Goal: Information Seeking & Learning: Learn about a topic

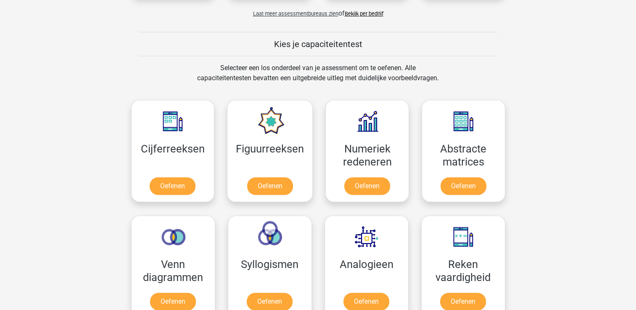
scroll to position [294, 0]
click at [174, 188] on link "Oefenen" at bounding box center [173, 188] width 48 height 18
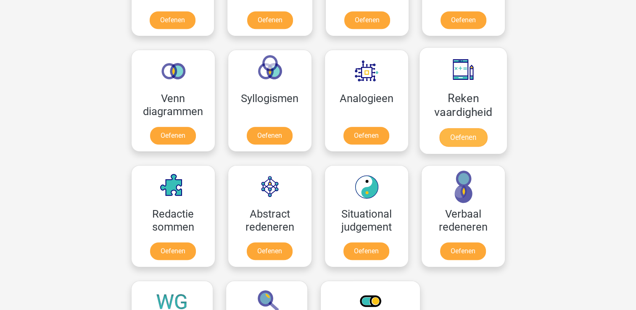
scroll to position [378, 0]
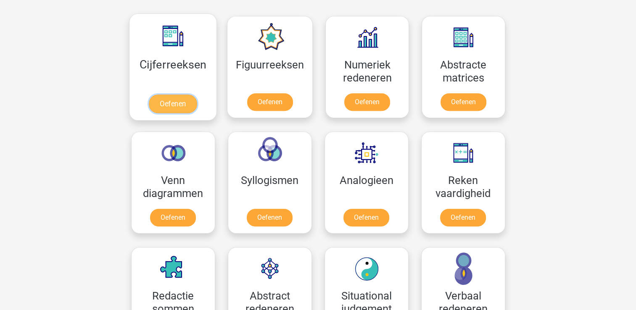
click at [167, 103] on link "Oefenen" at bounding box center [173, 104] width 48 height 18
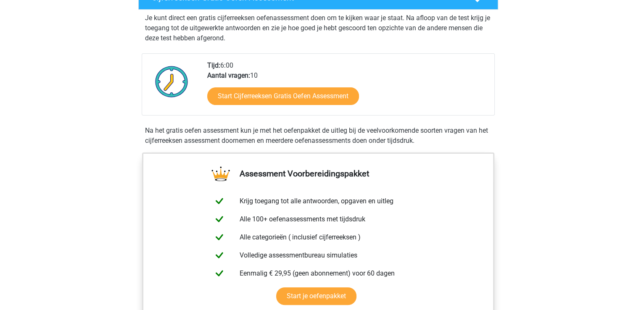
scroll to position [168, 0]
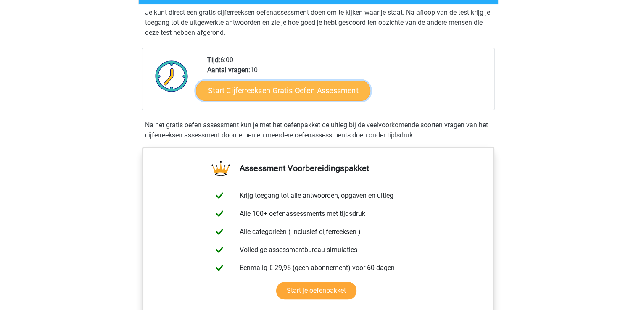
click at [266, 99] on link "Start Cijferreeksen Gratis Oefen Assessment" at bounding box center [283, 90] width 174 height 20
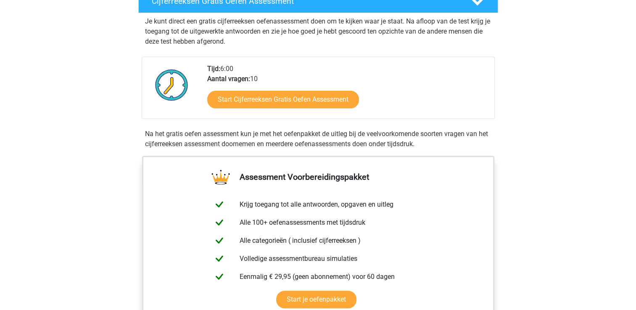
scroll to position [84, 0]
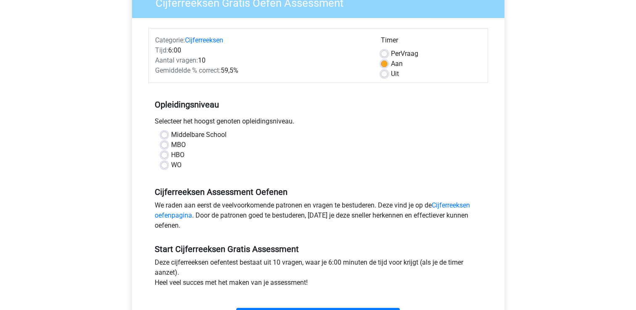
scroll to position [84, 0]
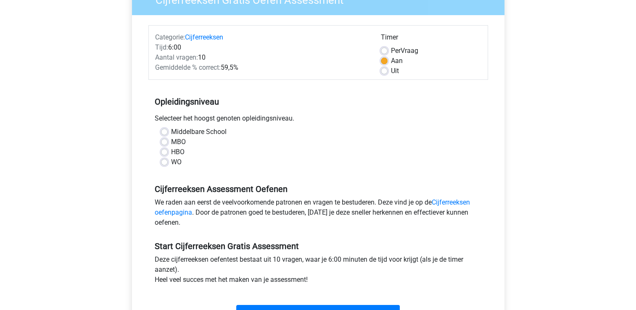
click at [171, 152] on label "HBO" at bounding box center [177, 152] width 13 height 10
click at [166, 152] on input "HBO" at bounding box center [164, 151] width 7 height 8
radio input "true"
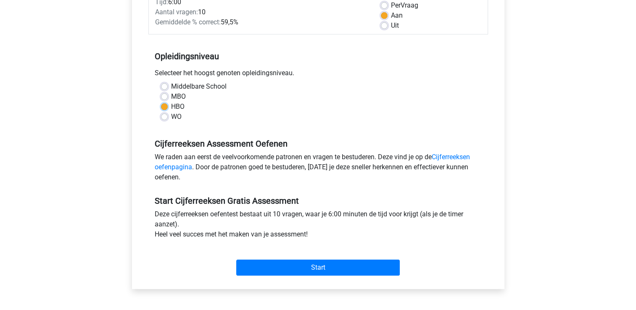
scroll to position [210, 0]
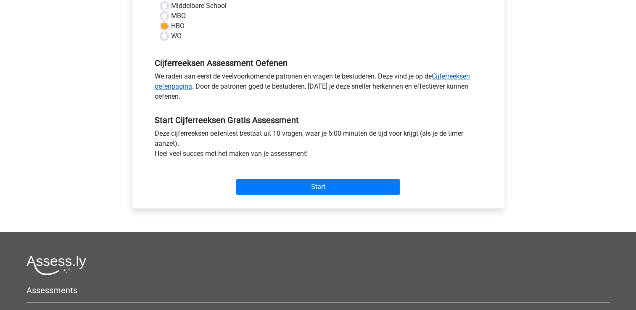
click at [451, 76] on link "Cijferreeksen oefenpagina" at bounding box center [312, 81] width 315 height 18
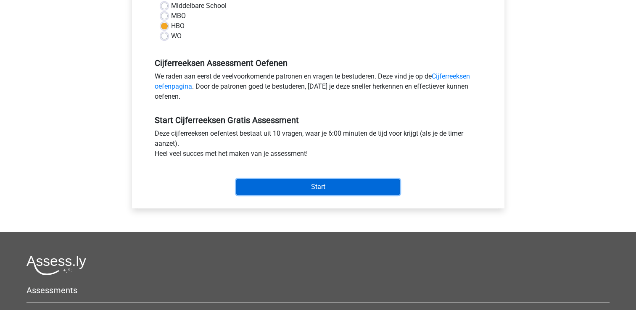
click at [287, 190] on input "Start" at bounding box center [318, 187] width 164 height 16
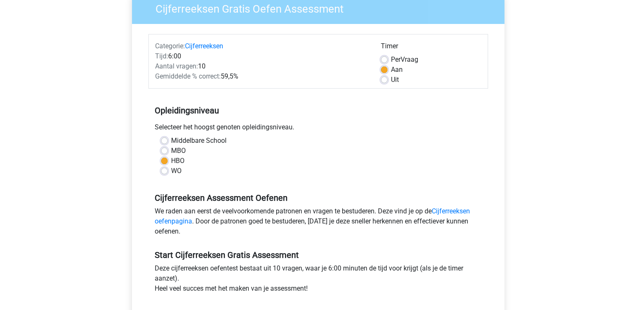
scroll to position [0, 0]
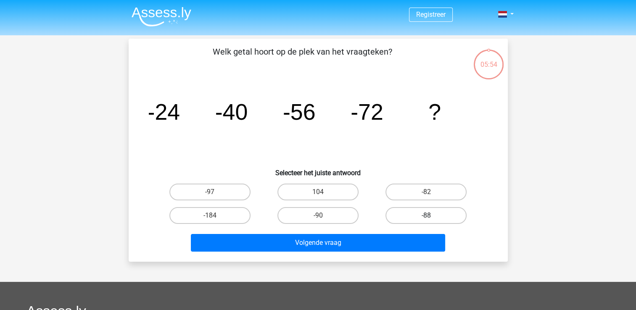
click at [417, 215] on label "-88" at bounding box center [426, 215] width 81 height 17
click at [426, 216] on input "-88" at bounding box center [428, 218] width 5 height 5
radio input "true"
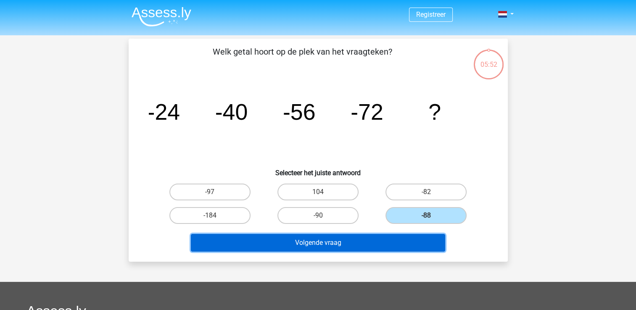
click at [361, 244] on button "Volgende vraag" at bounding box center [318, 243] width 254 height 18
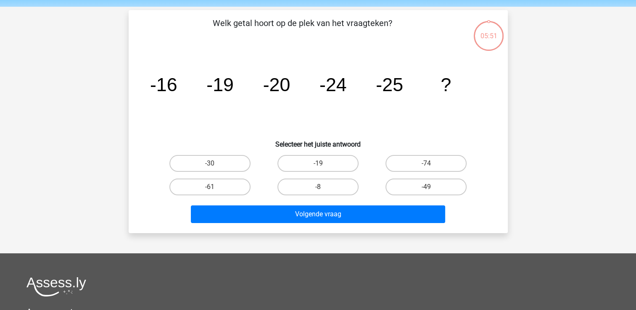
scroll to position [39, 0]
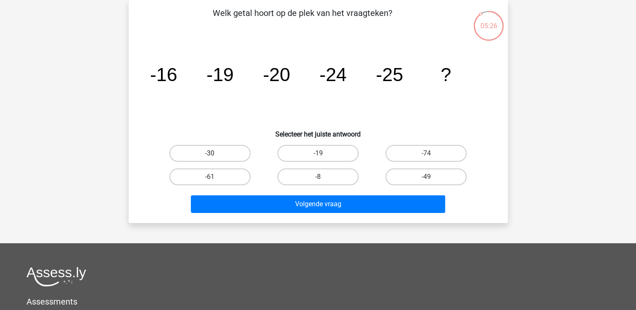
click at [228, 157] on label "-30" at bounding box center [209, 153] width 81 height 17
click at [215, 157] on input "-30" at bounding box center [212, 155] width 5 height 5
radio input "true"
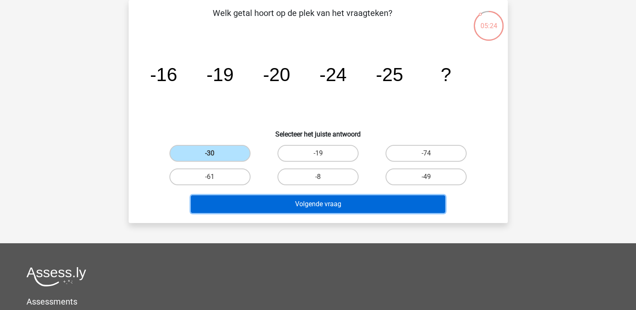
click at [281, 204] on button "Volgende vraag" at bounding box center [318, 204] width 254 height 18
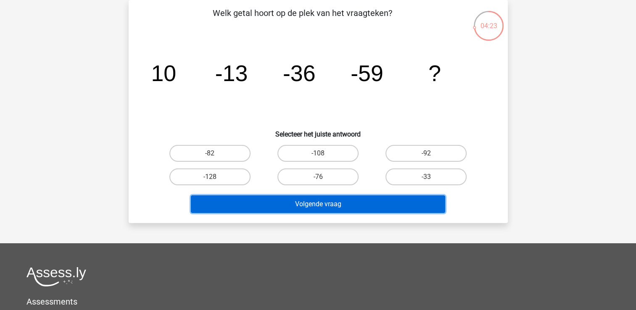
click at [368, 206] on button "Volgende vraag" at bounding box center [318, 204] width 254 height 18
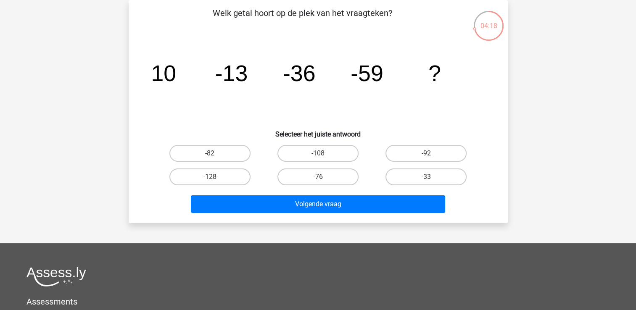
click at [423, 177] on label "-33" at bounding box center [426, 177] width 81 height 17
click at [426, 177] on input "-33" at bounding box center [428, 179] width 5 height 5
radio input "true"
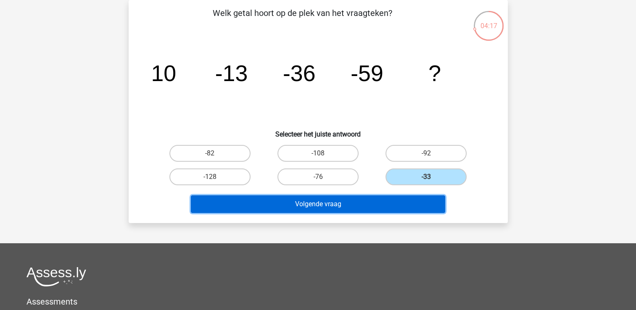
click at [365, 204] on button "Volgende vraag" at bounding box center [318, 204] width 254 height 18
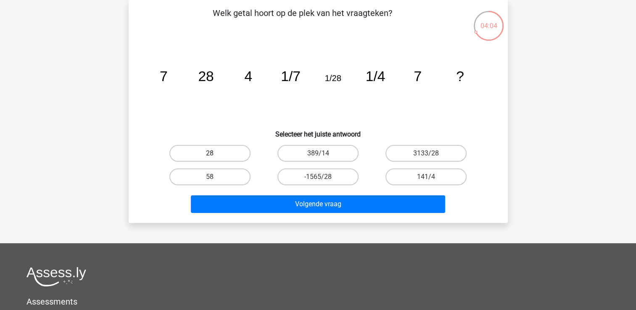
click at [208, 155] on label "28" at bounding box center [209, 153] width 81 height 17
click at [210, 155] on input "28" at bounding box center [212, 155] width 5 height 5
radio input "true"
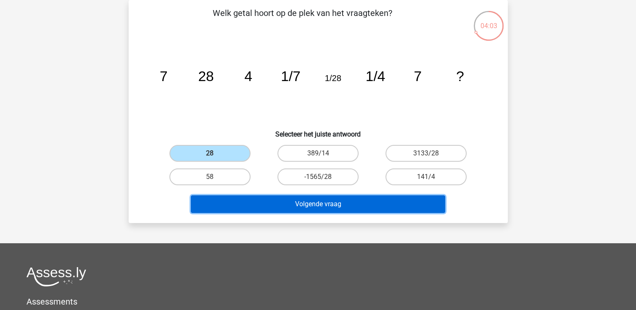
click at [270, 203] on button "Volgende vraag" at bounding box center [318, 204] width 254 height 18
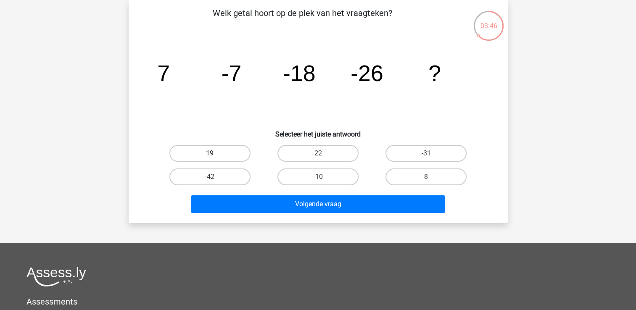
click at [209, 158] on label "19" at bounding box center [209, 153] width 81 height 17
click at [210, 158] on input "19" at bounding box center [212, 155] width 5 height 5
radio input "true"
click at [408, 132] on h6 "Selecteer het juiste antwoord" at bounding box center [318, 131] width 352 height 15
click at [409, 156] on label "-31" at bounding box center [426, 153] width 81 height 17
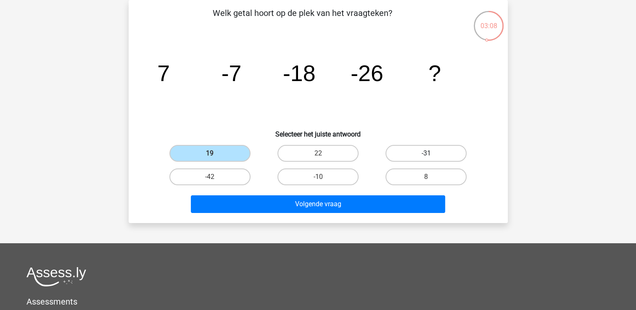
click at [426, 156] on input "-31" at bounding box center [428, 155] width 5 height 5
radio input "true"
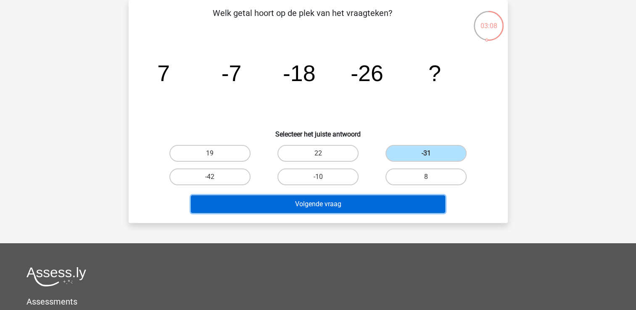
click at [324, 203] on button "Volgende vraag" at bounding box center [318, 204] width 254 height 18
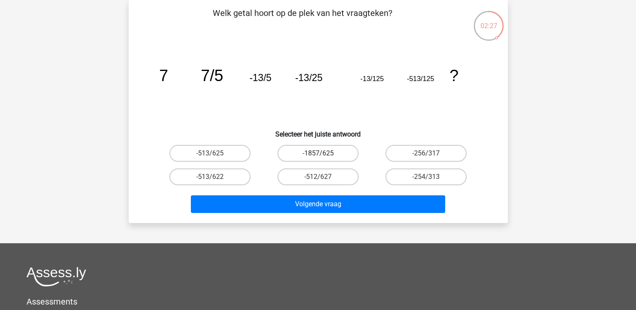
click at [332, 155] on label "-1857/625" at bounding box center [317, 153] width 81 height 17
click at [323, 155] on input "-1857/625" at bounding box center [320, 155] width 5 height 5
radio input "true"
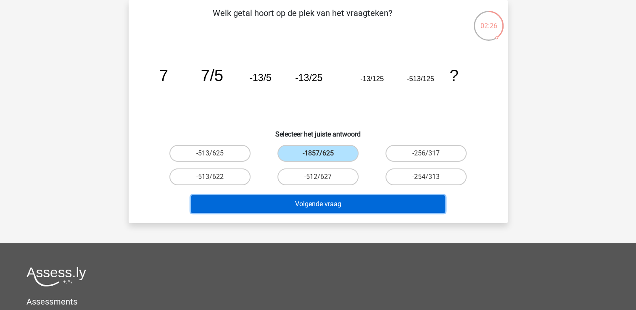
click at [328, 207] on button "Volgende vraag" at bounding box center [318, 204] width 254 height 18
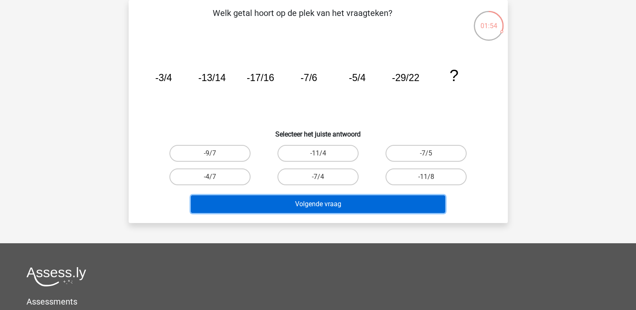
click at [306, 203] on button "Volgende vraag" at bounding box center [318, 204] width 254 height 18
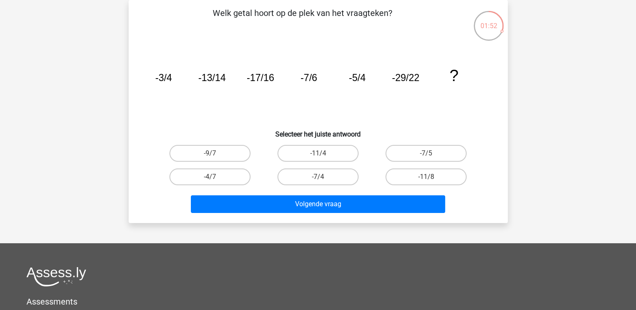
click at [247, 114] on icon "image/svg+xml -3/4 -13/14 -17/16 -7/6 -5/4 -29/22 ?" at bounding box center [318, 81] width 339 height 85
click at [296, 158] on label "-11/4" at bounding box center [317, 153] width 81 height 17
click at [318, 158] on input "-11/4" at bounding box center [320, 155] width 5 height 5
radio input "true"
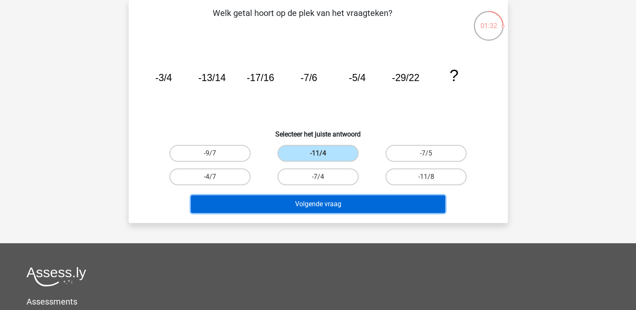
click at [303, 203] on button "Volgende vraag" at bounding box center [318, 204] width 254 height 18
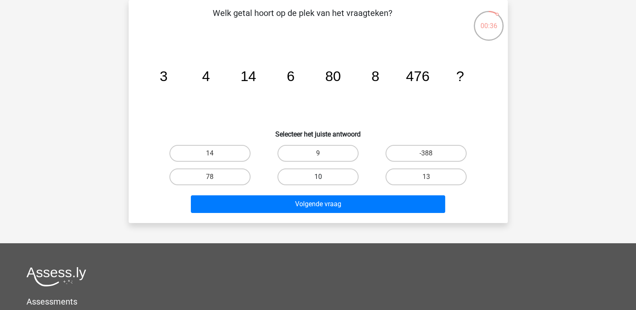
click at [313, 180] on label "10" at bounding box center [317, 177] width 81 height 17
click at [318, 180] on input "10" at bounding box center [320, 179] width 5 height 5
radio input "true"
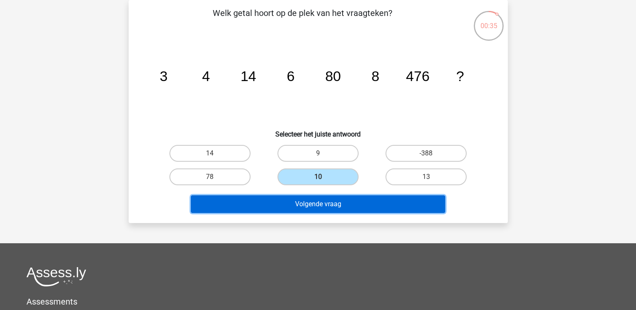
click at [305, 205] on button "Volgende vraag" at bounding box center [318, 204] width 254 height 18
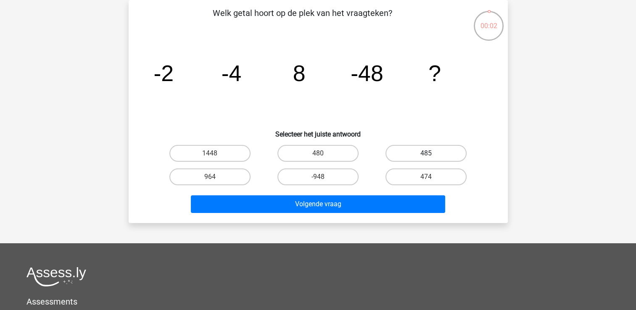
click at [412, 154] on label "485" at bounding box center [426, 153] width 81 height 17
click at [426, 154] on input "485" at bounding box center [428, 155] width 5 height 5
radio input "true"
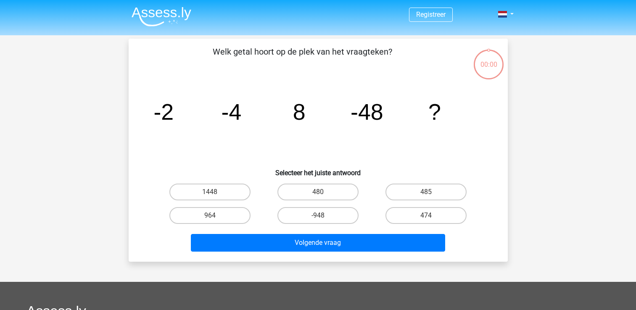
scroll to position [39, 0]
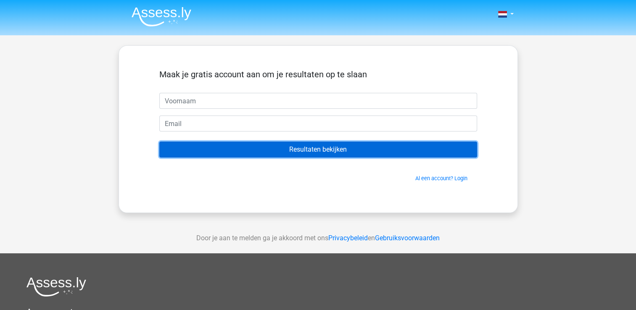
click at [248, 153] on input "Resultaten bekijken" at bounding box center [318, 150] width 318 height 16
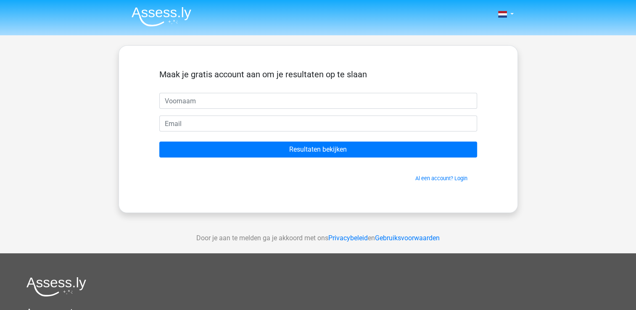
click at [222, 184] on div "Maak je gratis account aan om je resultaten op te slaan Resultaten bekijken Al …" at bounding box center [318, 129] width 358 height 127
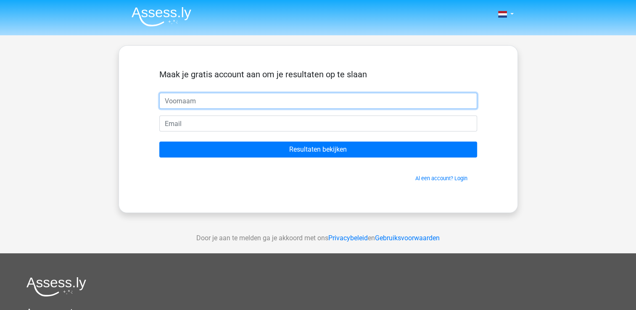
click at [197, 100] on input "text" at bounding box center [318, 101] width 318 height 16
type input "[PERSON_NAME]"
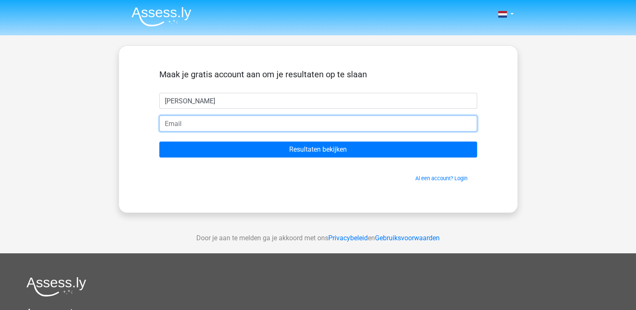
click at [201, 124] on input "email" at bounding box center [318, 124] width 318 height 16
type input "[EMAIL_ADDRESS][DOMAIN_NAME]"
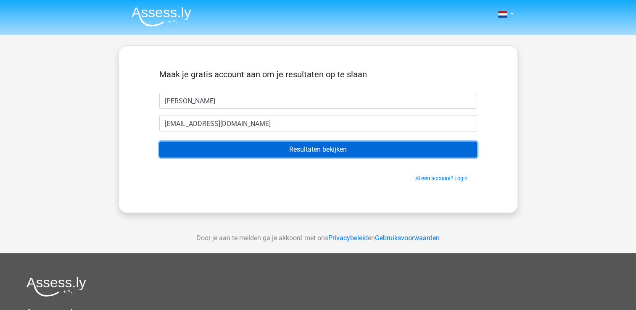
click at [345, 152] on input "Resultaten bekijken" at bounding box center [318, 150] width 318 height 16
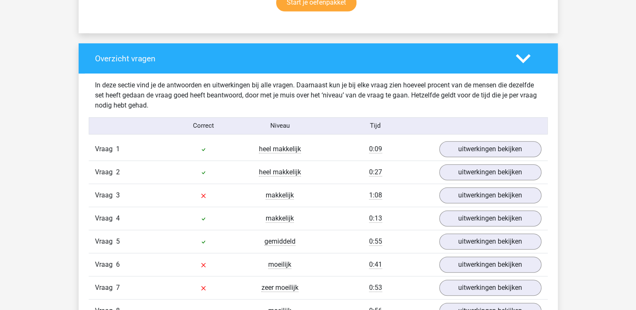
scroll to position [589, 0]
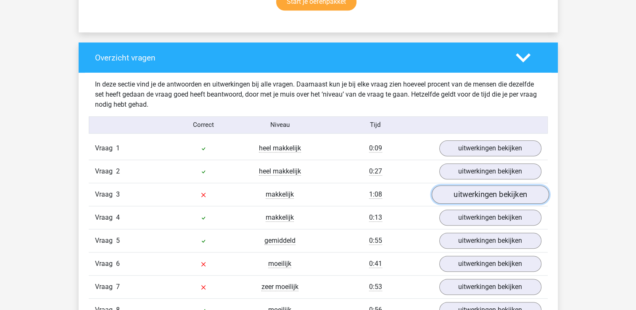
click at [474, 197] on link "uitwerkingen bekijken" at bounding box center [489, 194] width 117 height 18
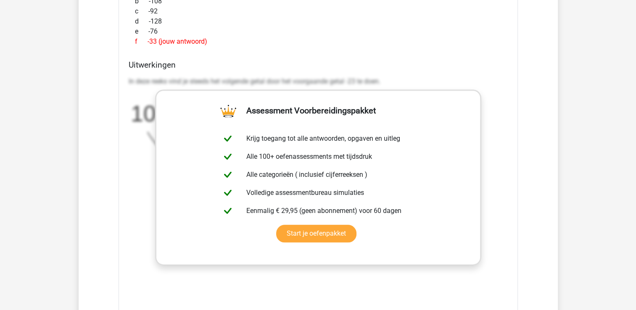
scroll to position [925, 0]
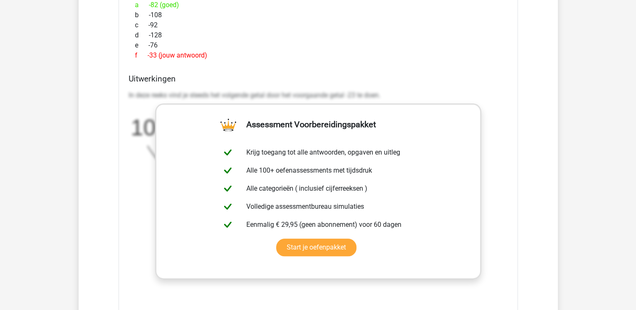
click at [466, 60] on div "a -82 (goed) b -108 c -92 d -128 e -76 f -33 (jouw antwoord)" at bounding box center [318, 30] width 379 height 67
click at [459, 60] on div "f -33 (jouw antwoord)" at bounding box center [318, 55] width 379 height 10
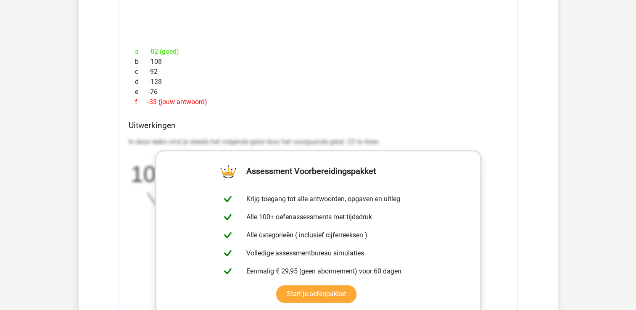
scroll to position [883, 0]
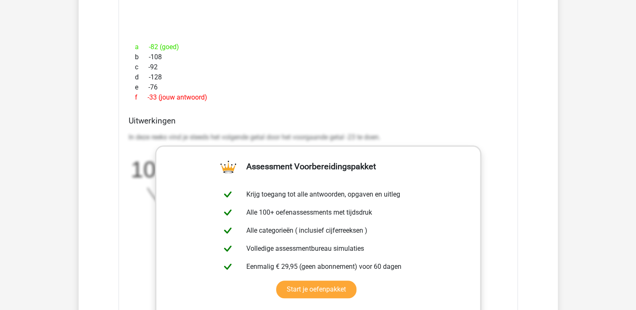
click at [542, 191] on div "In deze sectie vind je de antwoorden en uitwerkingen bij alle vragen. Daarnaast…" at bounding box center [318, 188] width 467 height 821
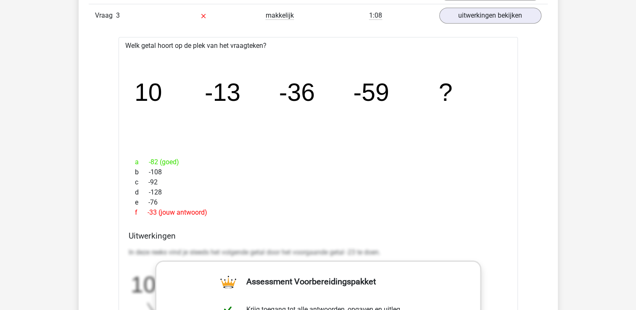
scroll to position [715, 0]
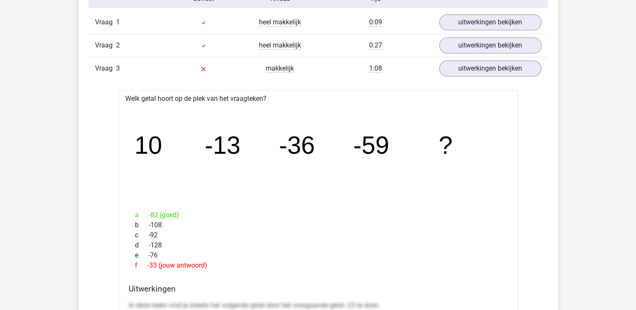
click at [158, 49] on div "Vraag 2" at bounding box center [127, 45] width 77 height 10
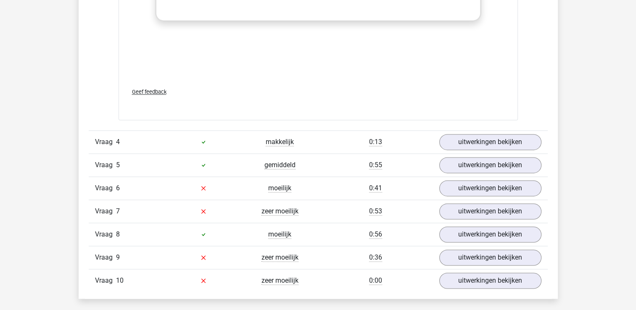
scroll to position [1219, 0]
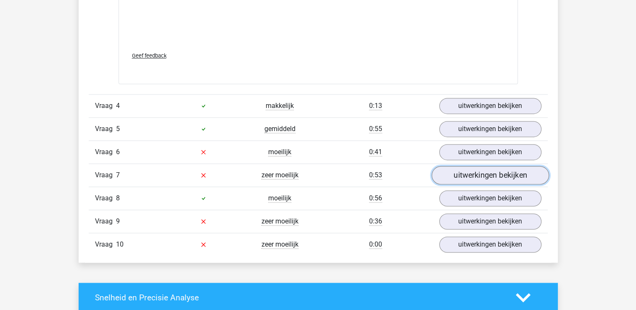
click at [458, 172] on link "uitwerkingen bekijken" at bounding box center [489, 175] width 117 height 18
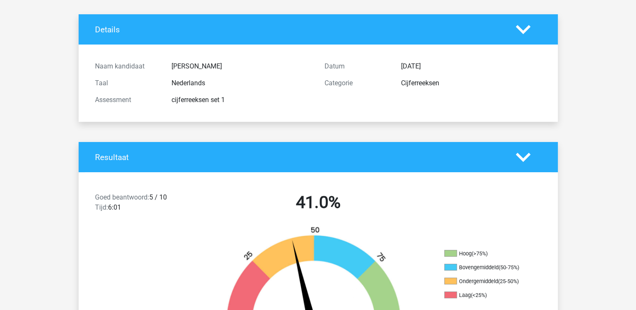
scroll to position [0, 0]
